Goal: Task Accomplishment & Management: Use online tool/utility

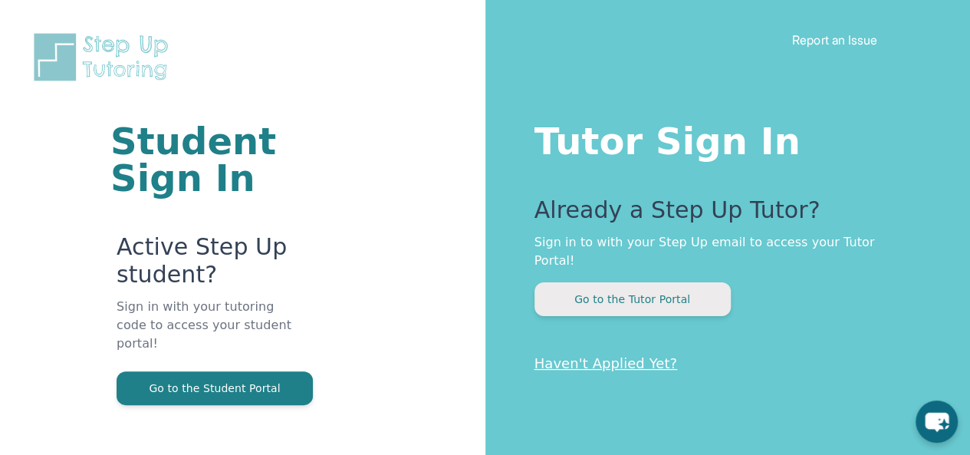
click at [616, 284] on button "Go to the Tutor Portal" at bounding box center [632, 299] width 196 height 34
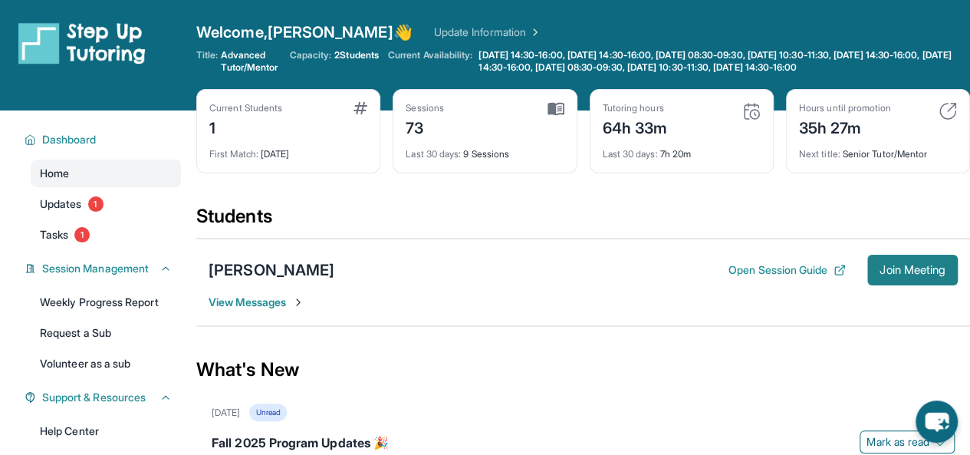
click at [879, 274] on span "Join Meeting" at bounding box center [912, 269] width 66 height 9
click at [914, 274] on span "Join Meeting" at bounding box center [912, 269] width 66 height 9
click at [868, 277] on button "Join Meeting" at bounding box center [912, 269] width 90 height 31
click at [918, 274] on span "Join Meeting" at bounding box center [912, 269] width 66 height 9
